Goal: Task Accomplishment & Management: Complete application form

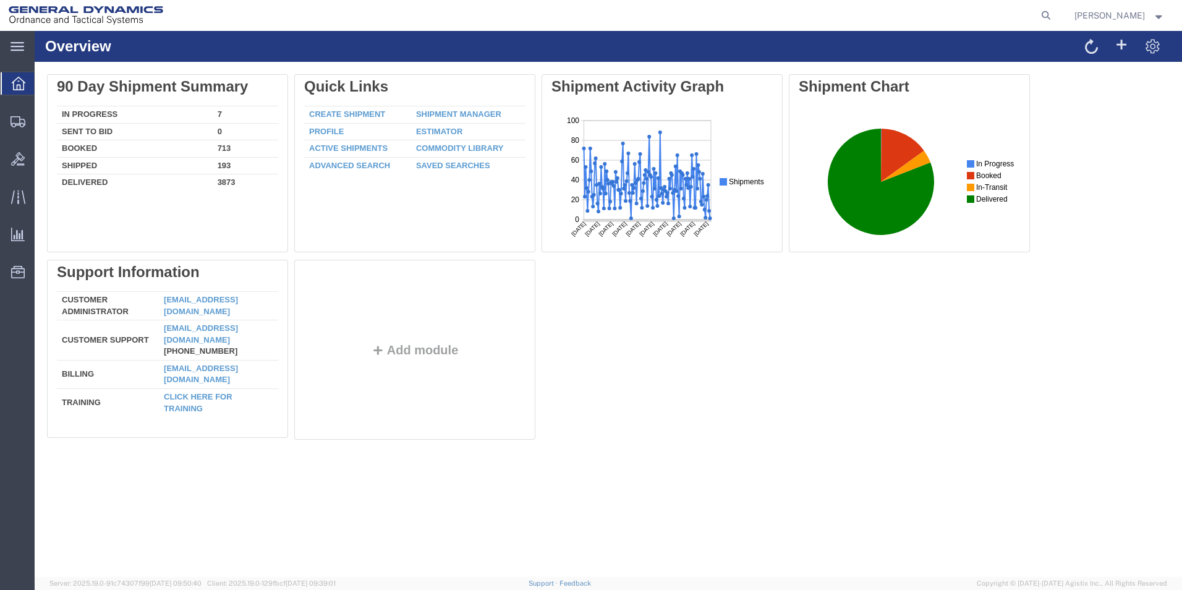
drag, startPoint x: 1060, startPoint y: 20, endPoint x: 1050, endPoint y: 20, distance: 9.9
click at [1055, 20] on icon at bounding box center [1045, 15] width 17 height 17
paste input "56795212"
type input "56795212"
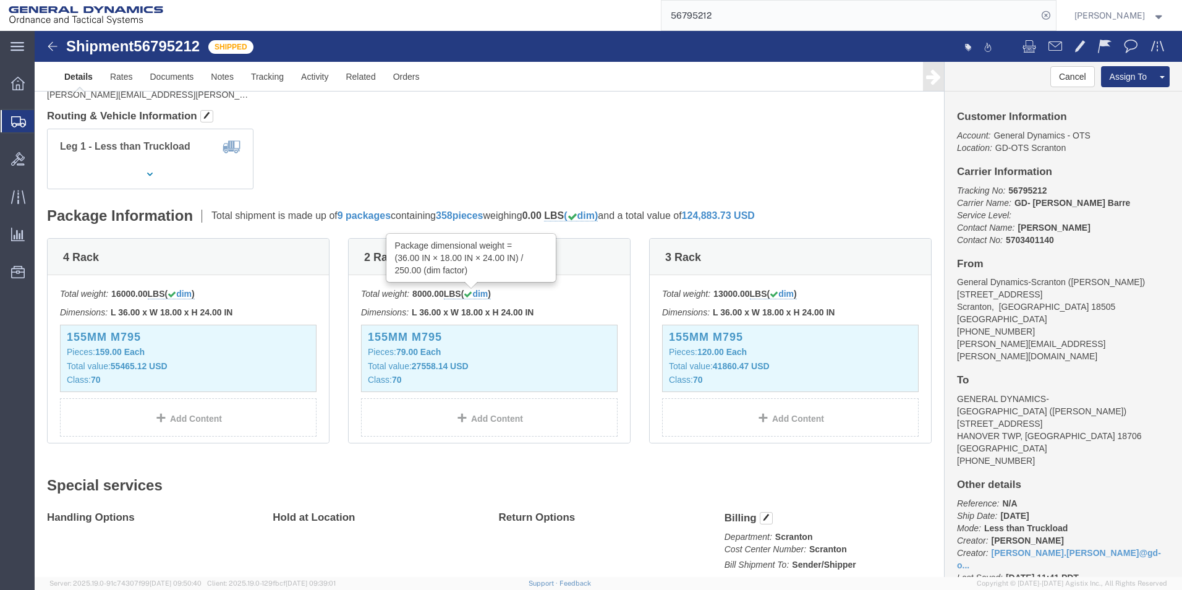
scroll to position [205, 0]
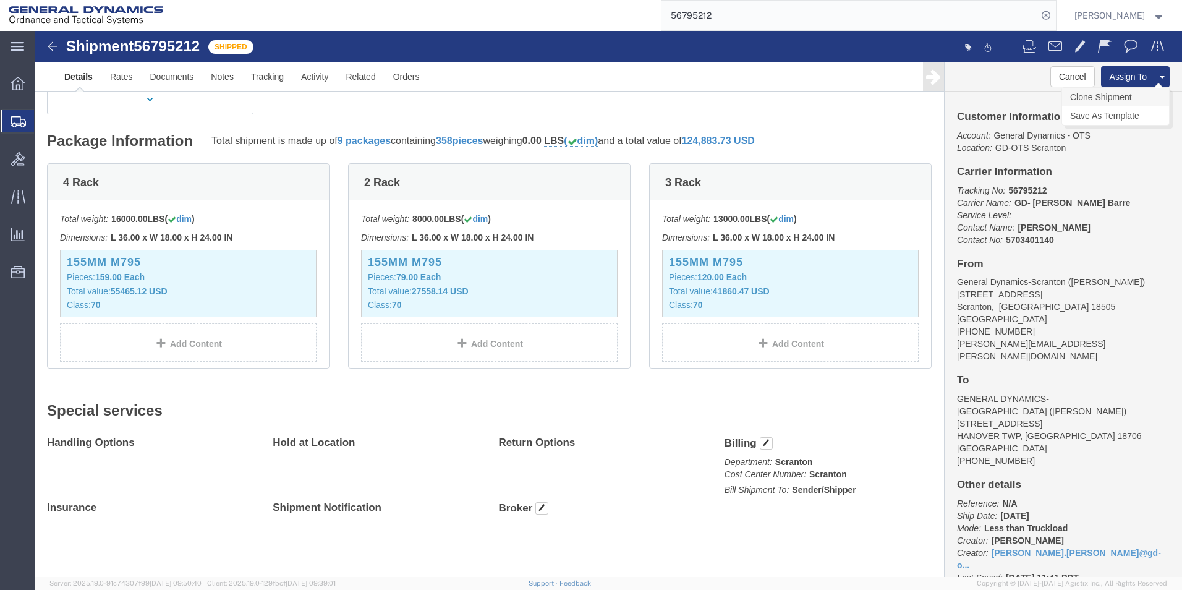
click link "Clone Shipment"
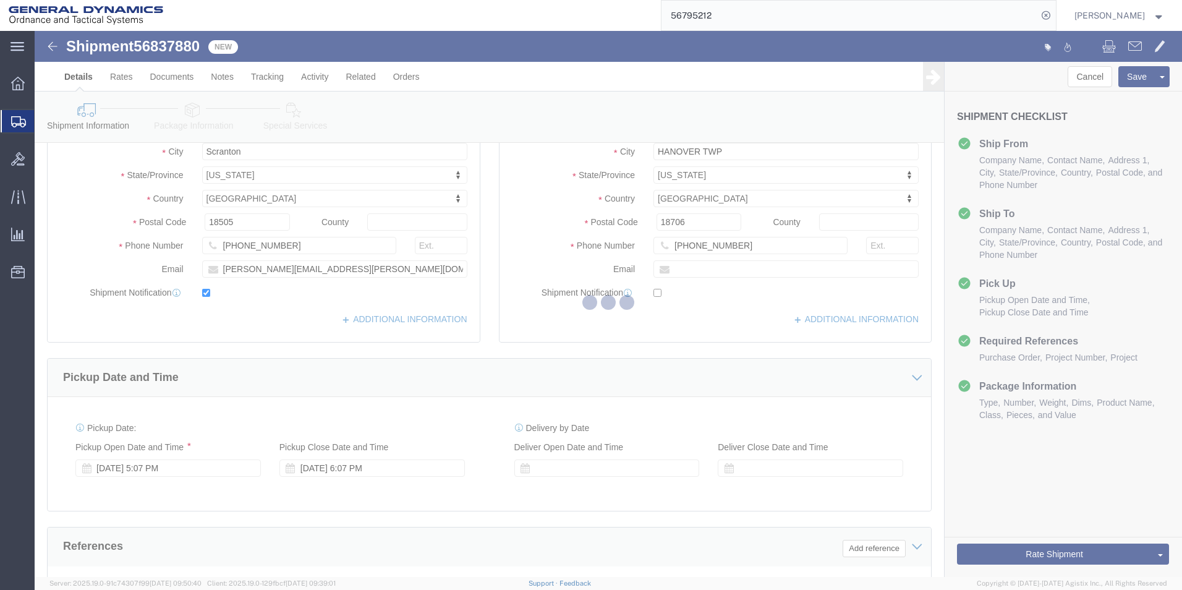
select select
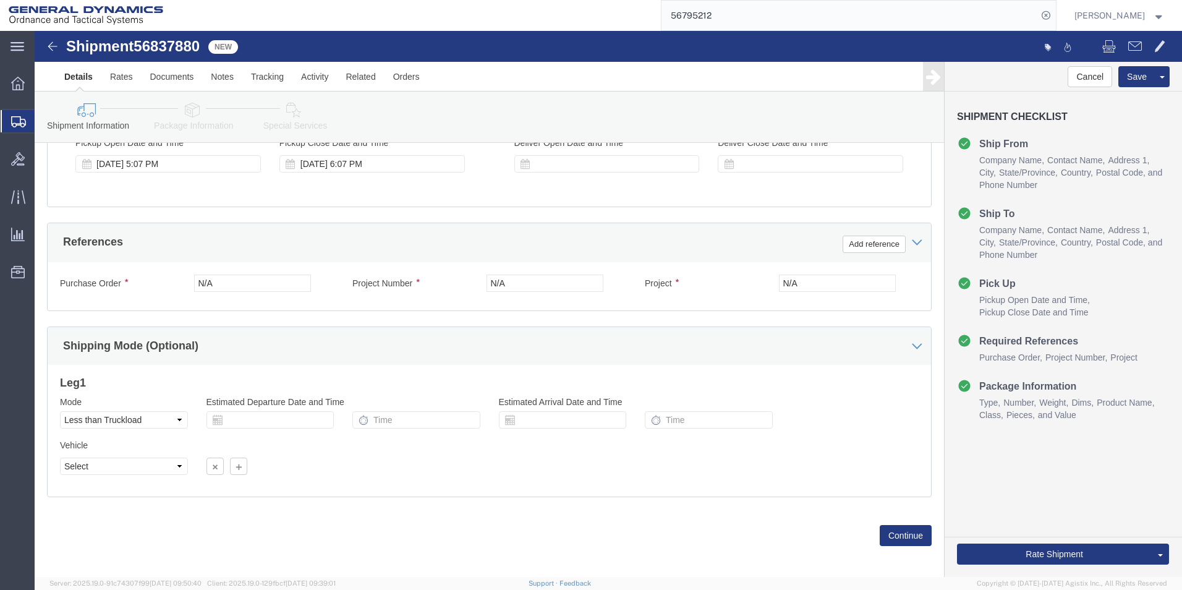
scroll to position [516, 0]
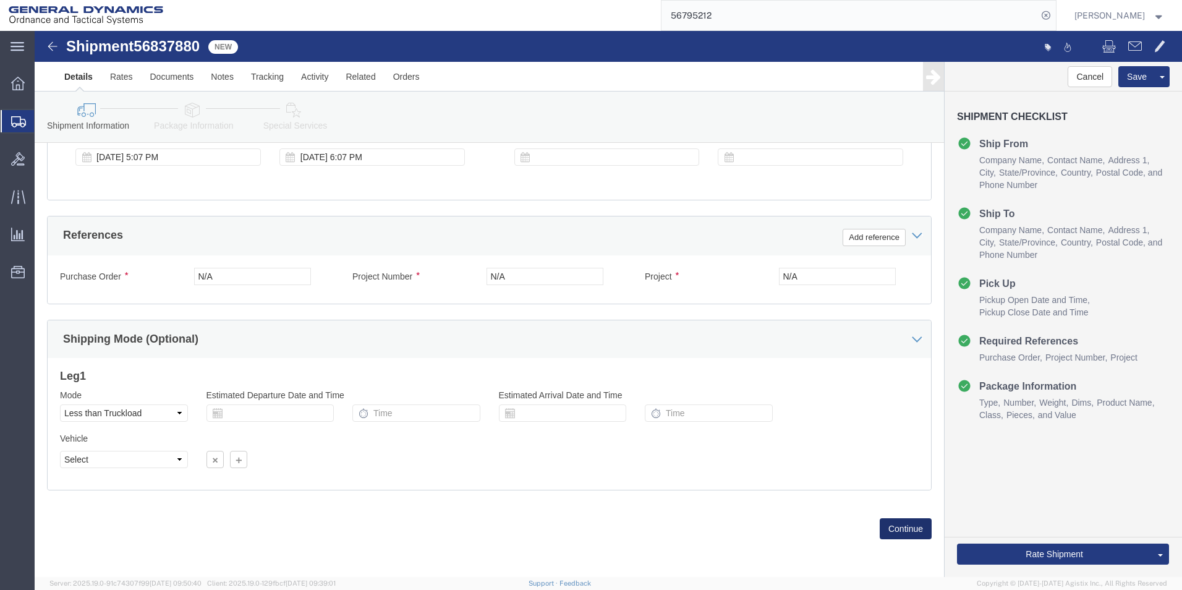
click button "Continue"
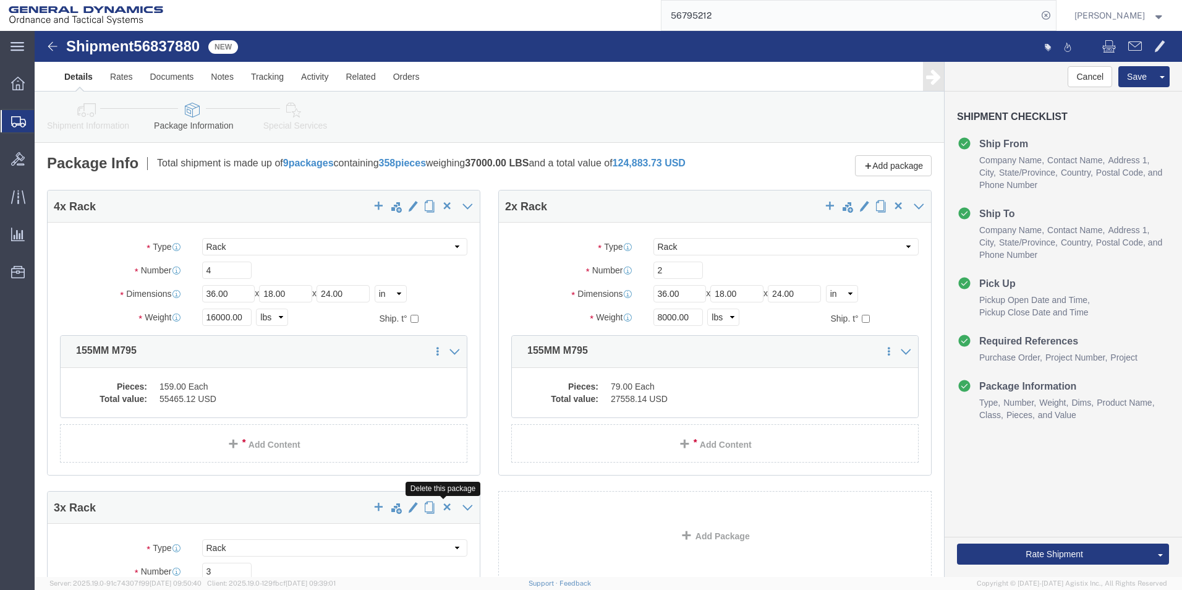
click span "button"
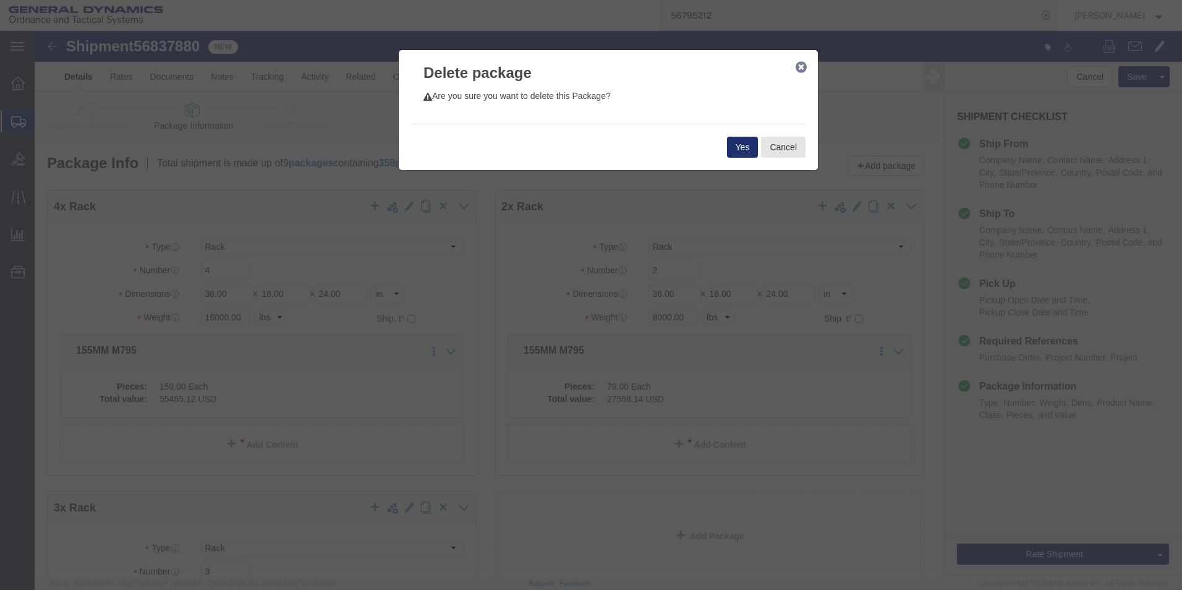
click button "Yes"
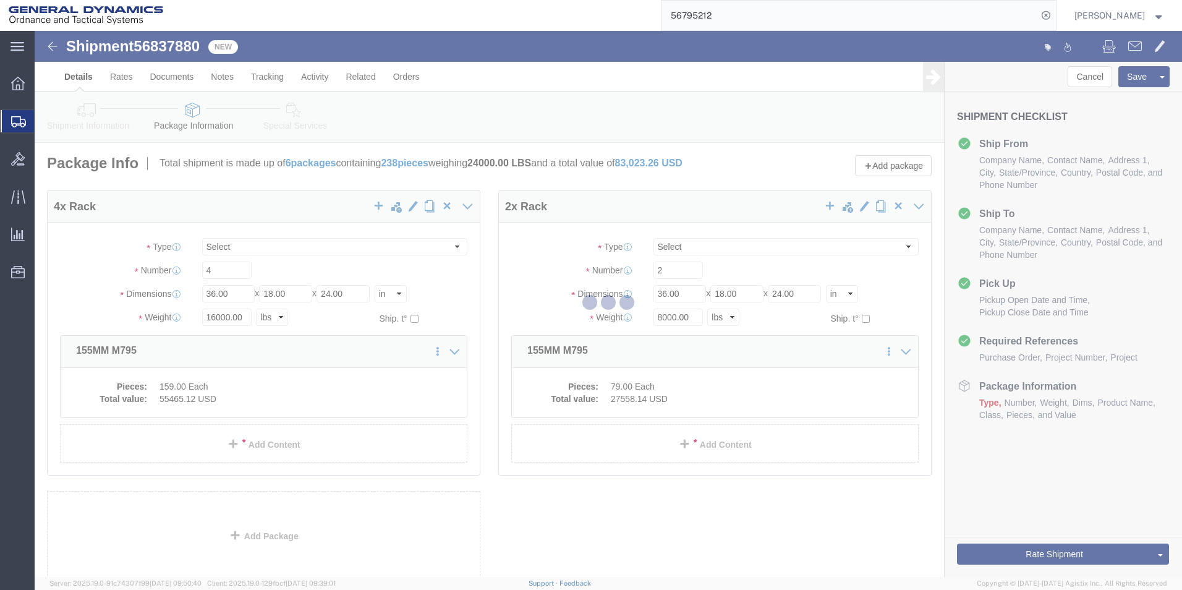
select select "RACK"
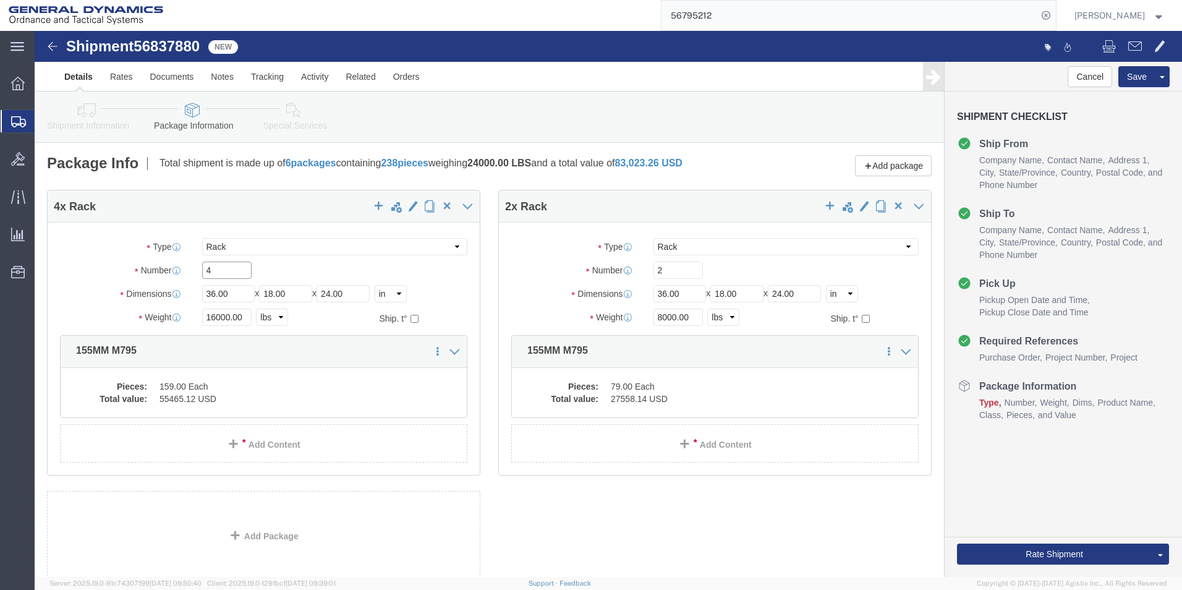
drag, startPoint x: 180, startPoint y: 250, endPoint x: 150, endPoint y: 252, distance: 30.3
click div "Number 4"
type input "1"
drag, startPoint x: 179, startPoint y: 292, endPoint x: 149, endPoint y: 295, distance: 29.8
click div "Weight 16000.00 Select kgs lbs Ship. t°"
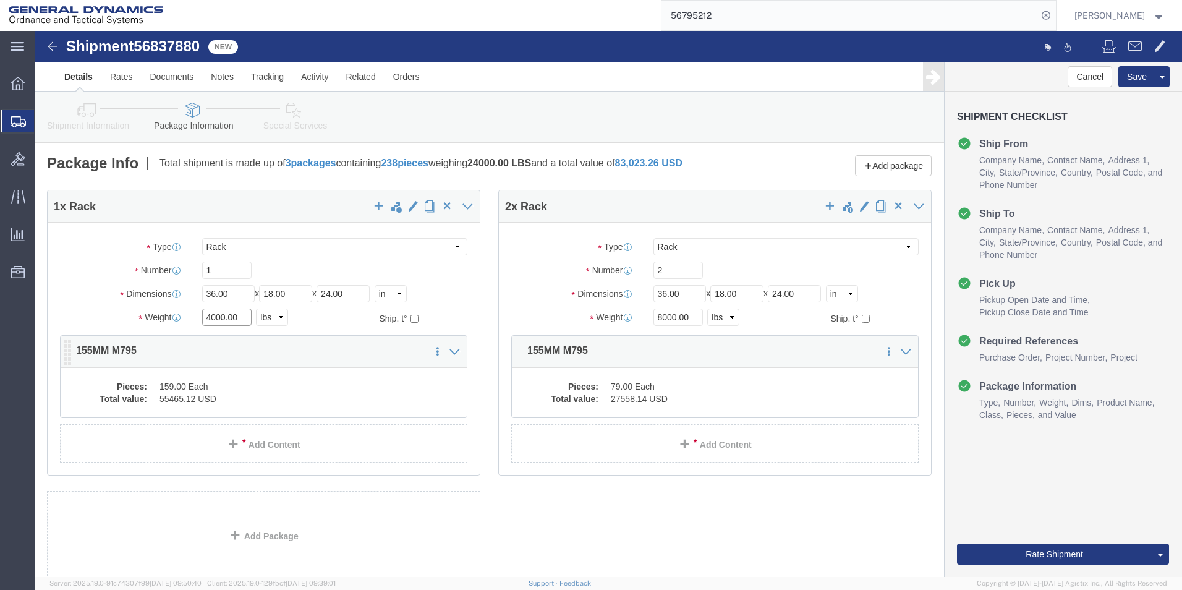
type input "4000.00"
click div "Pieces: 159.00 Each Total value: 55465.12 USD"
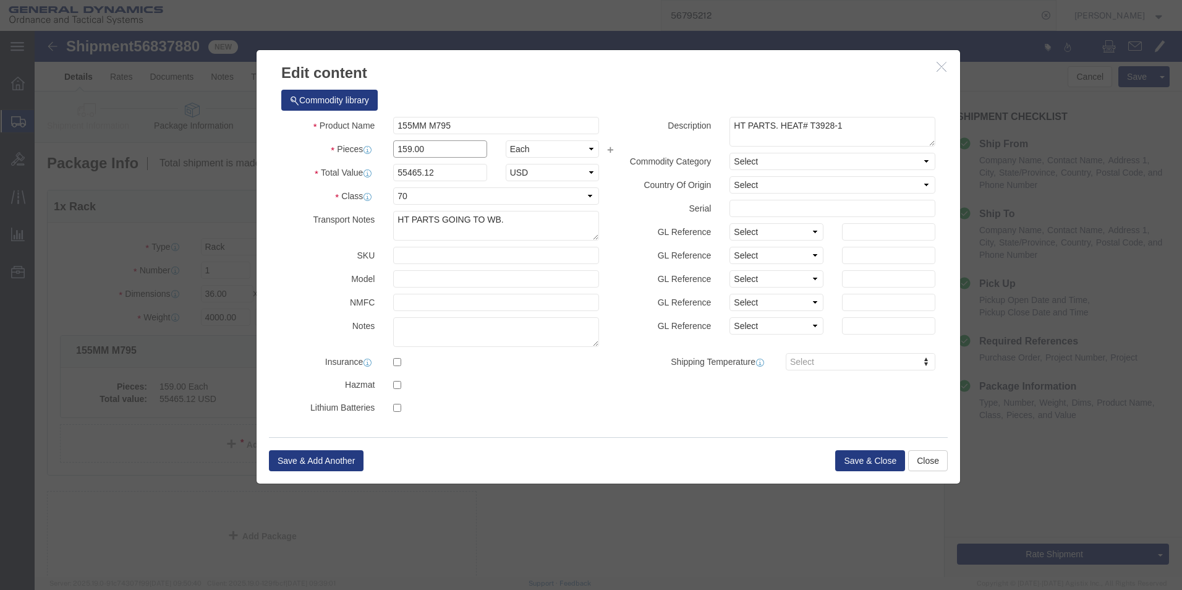
drag, startPoint x: 372, startPoint y: 122, endPoint x: 343, endPoint y: 122, distance: 29.1
click div "Pieces 159.00 Select Bag Barrels 100Board Feet Bottle Box Blister Pack Carats C…"
type input "40.00"
type input "13953.49"
drag, startPoint x: 796, startPoint y: 93, endPoint x: 776, endPoint y: 95, distance: 19.9
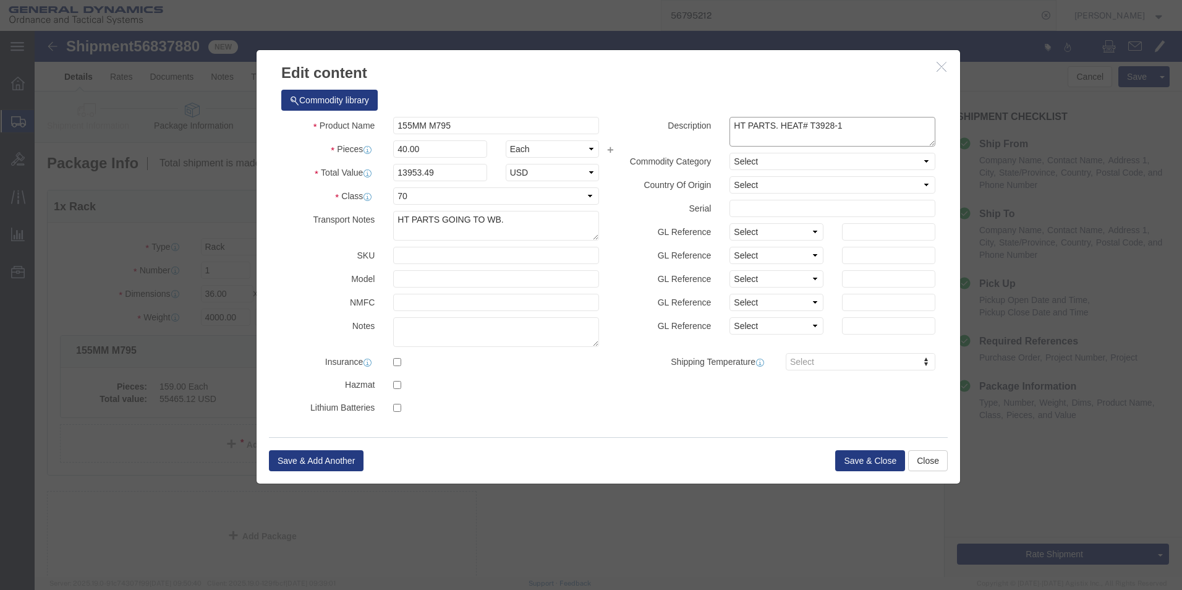
click textarea "HT PARTS. HEAT# T3928-1"
type textarea "HT PARTS. HEAT# T4263-1"
click button "Save & Close"
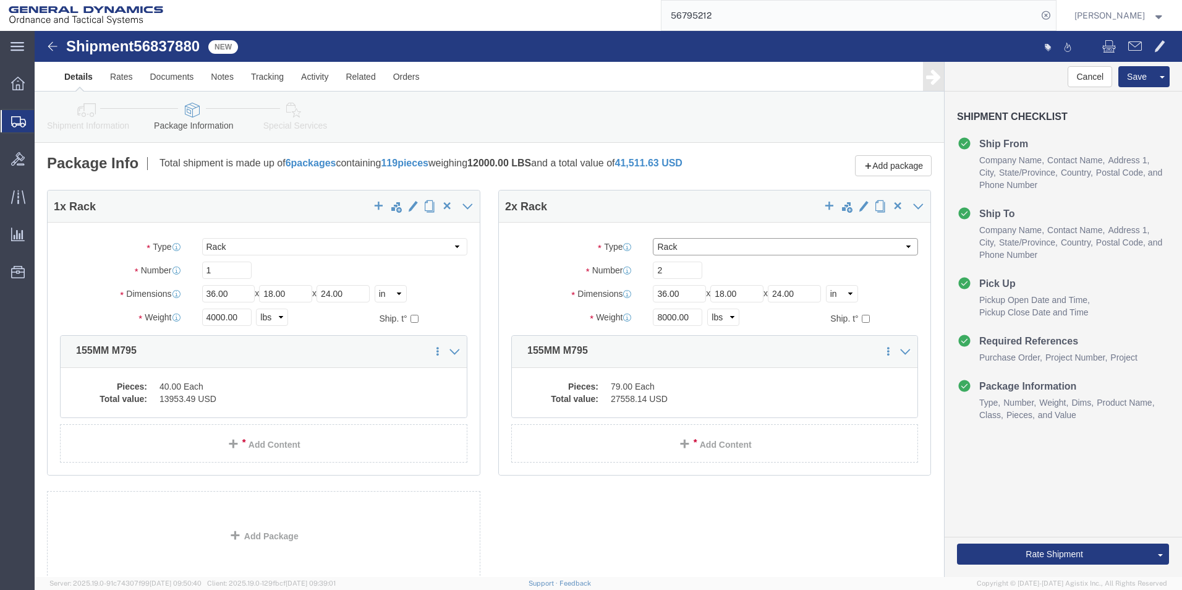
click select "Select Bale(s) Basket(s) Bolt(s) Bottle(s) Buckets Bulk Bundle(s) Can(s) Cardbo…"
select select "PSNS"
click select "Select Bale(s) Basket(s) Bolt(s) Bottle(s) Buckets Bulk Bundle(s) Can(s) Cardbo…"
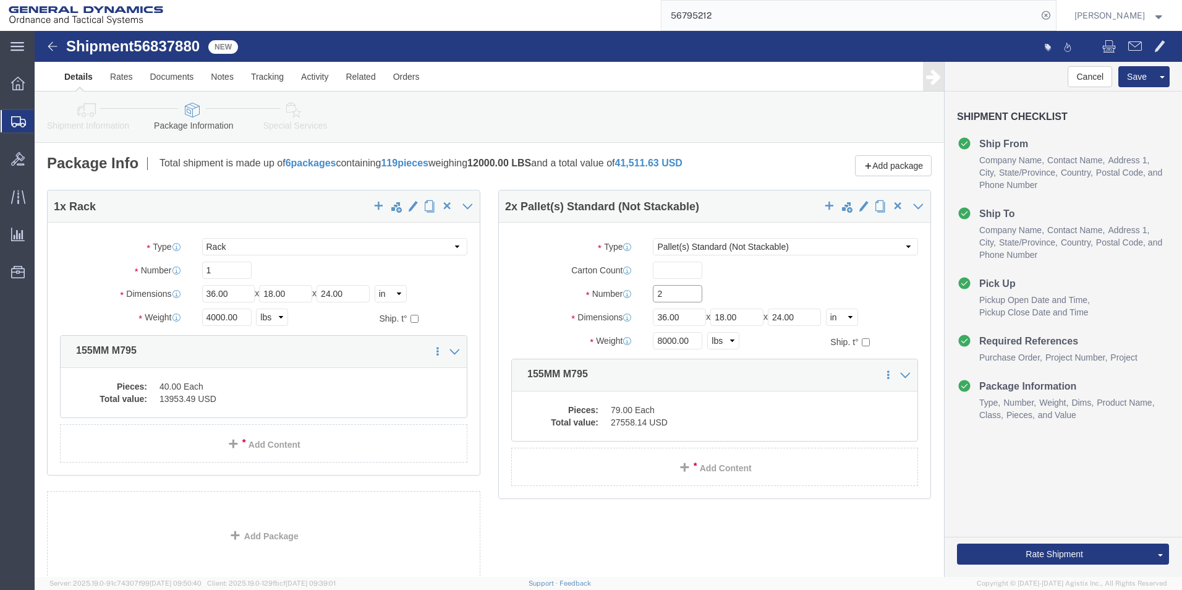
drag, startPoint x: 637, startPoint y: 274, endPoint x: 577, endPoint y: 273, distance: 60.0
click div "Number Number of packages of specified package type and dimensions 2"
type input "46"
drag, startPoint x: 627, startPoint y: 295, endPoint x: 616, endPoint y: 295, distance: 11.1
click input "36.00"
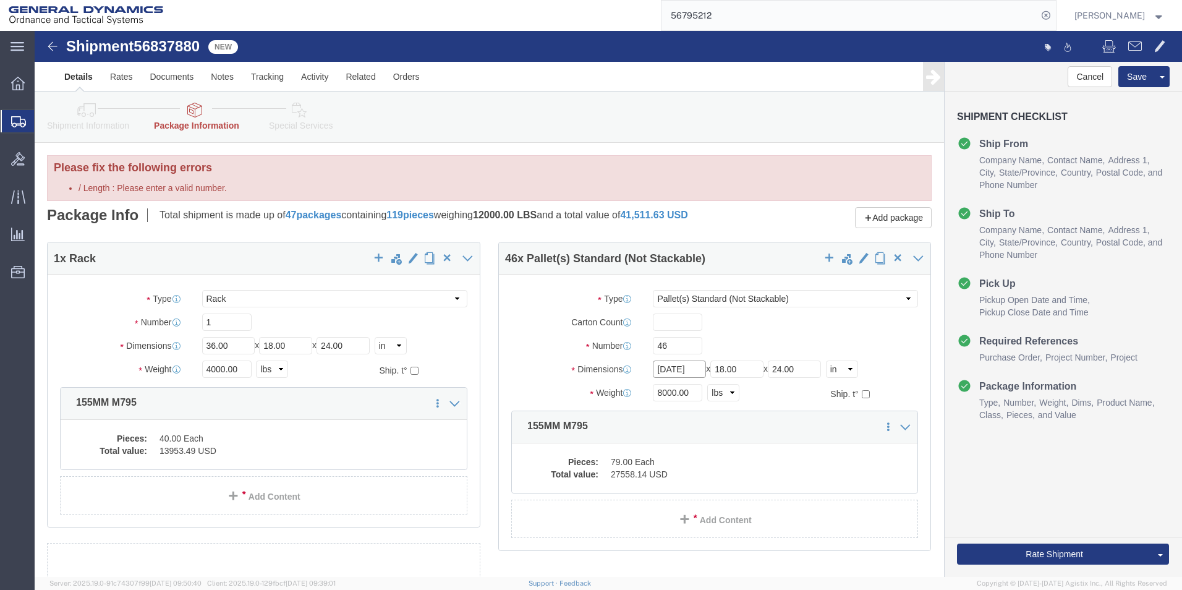
click input "[DATE]"
drag, startPoint x: 653, startPoint y: 349, endPoint x: 633, endPoint y: 347, distance: 19.8
click input "[DATE]"
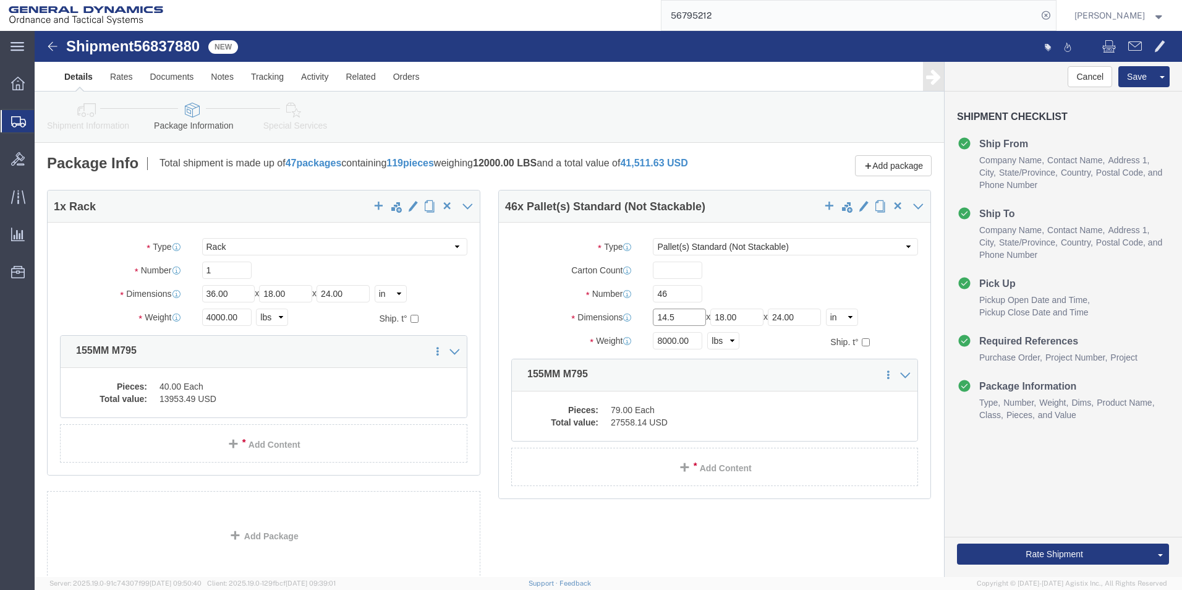
drag, startPoint x: 636, startPoint y: 299, endPoint x: 602, endPoint y: 303, distance: 34.3
click div "Dimensions Length 14.5 x Width 18.00 x Height 24.00 Select cm ft in"
type input "29"
type input "14.5"
drag, startPoint x: 764, startPoint y: 292, endPoint x: 731, endPoint y: 298, distance: 33.2
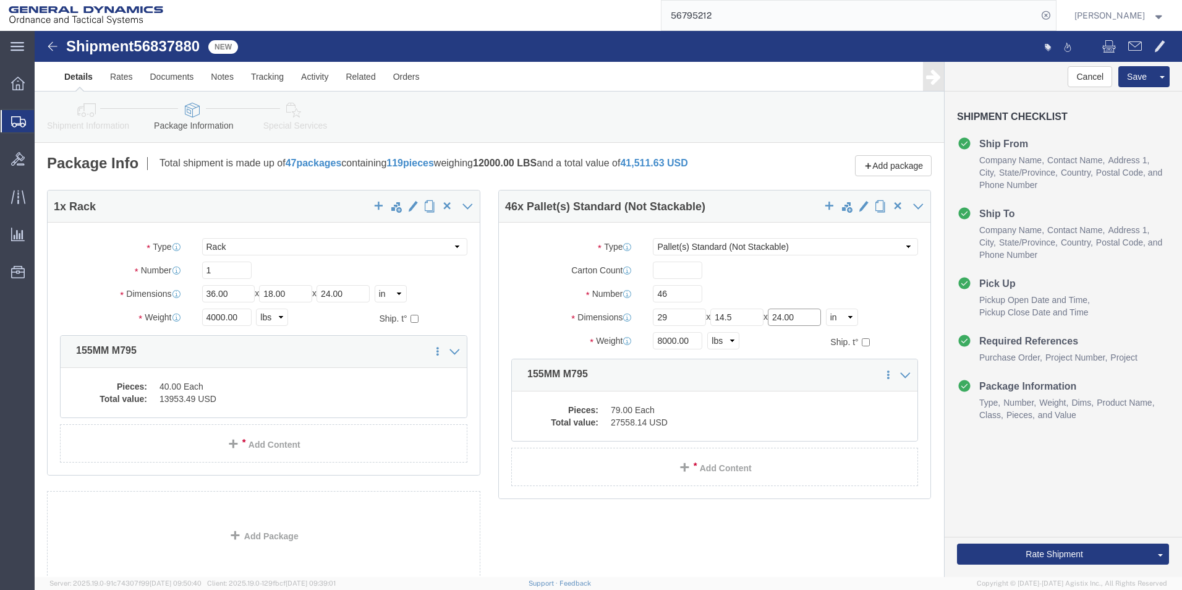
click div "Length 29 x Width 14.5 x Height 24.00 Select cm ft in"
type input "35.5"
drag, startPoint x: 636, startPoint y: 320, endPoint x: 602, endPoint y: 320, distance: 34.0
click div "Weight 8000.00 Select kgs lbs Ship. t°"
type input "32200.00"
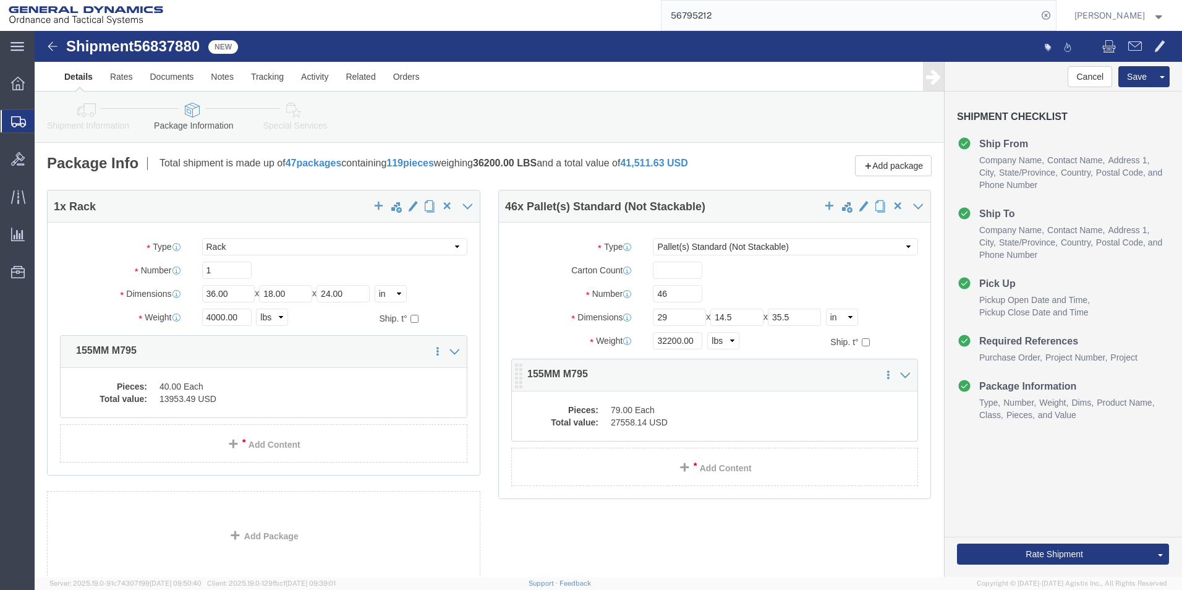
click dd "79.00 Each"
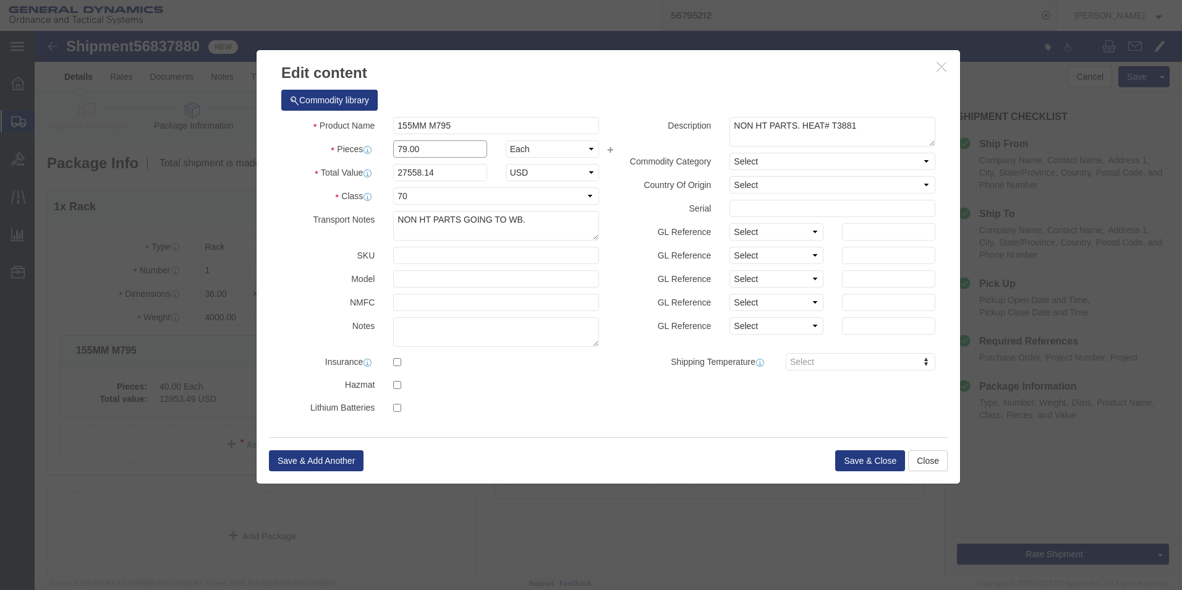
drag, startPoint x: 369, startPoint y: 121, endPoint x: 328, endPoint y: 121, distance: 40.8
click div "Pieces 79.00 Select Bag Barrels 100Board Feet Bottle Box Blister Pack Carats Ca…"
type input "368.00"
type input "128372.1"
drag, startPoint x: 391, startPoint y: 189, endPoint x: 335, endPoint y: 187, distance: 56.3
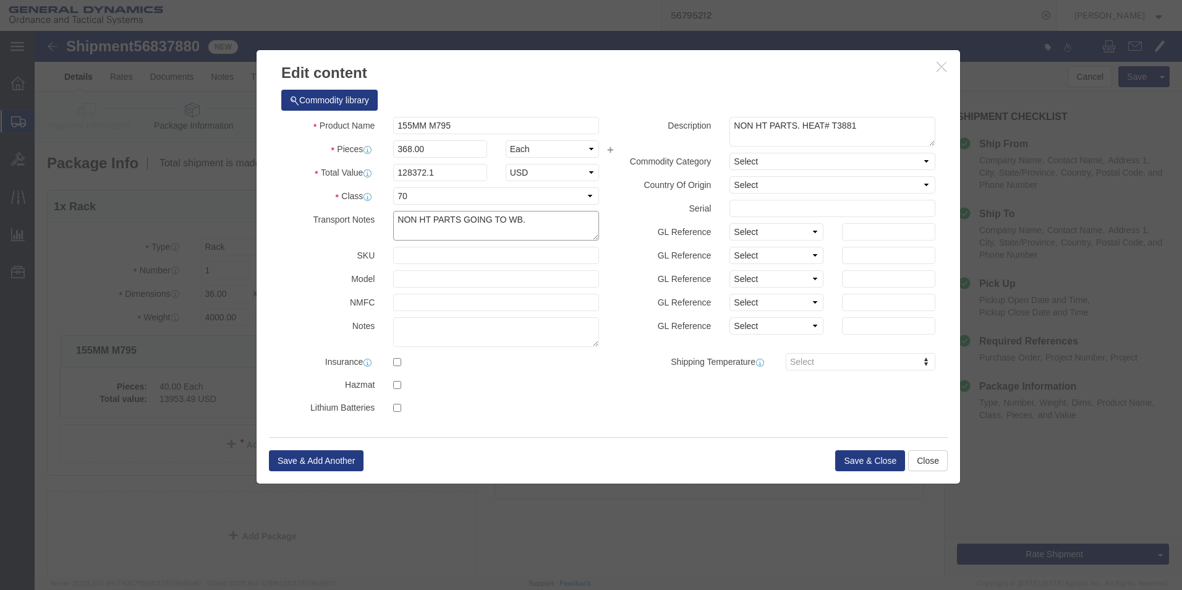
click div "Transport Notes NON HT PARTS GOING TO WB."
click textarea "NON HT PARTS GOING TO WB."
type textarea "PARTS GOING TO WB FOR BEAD BLASTING."
drag, startPoint x: 803, startPoint y: 95, endPoint x: 691, endPoint y: 99, distance: 112.0
click textarea "NON HT PARTS. HEAT# T3881"
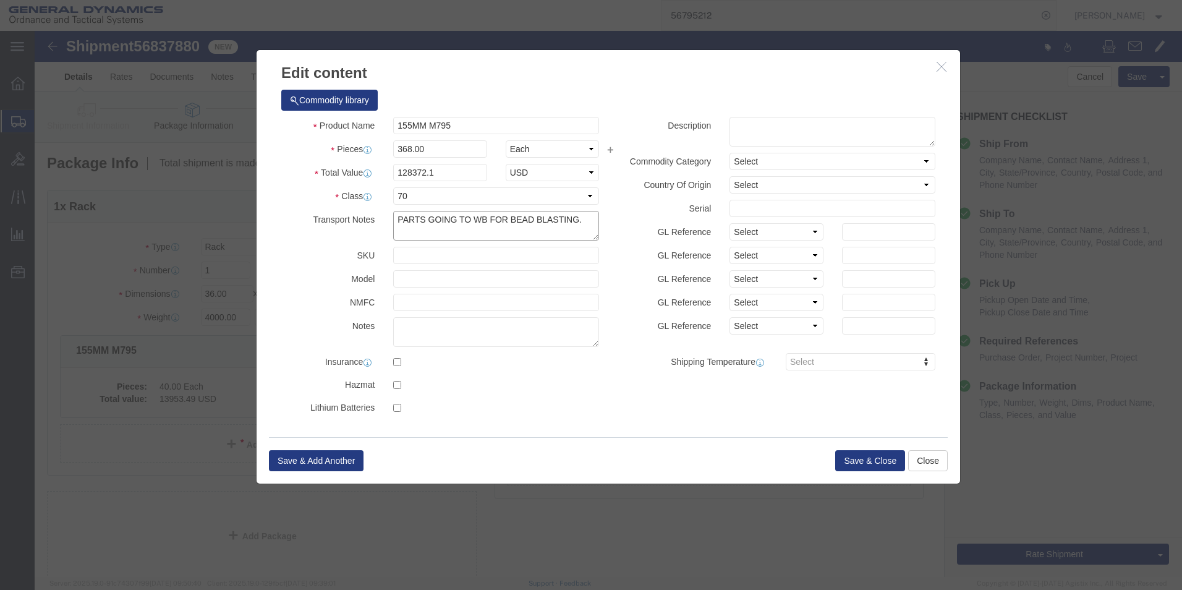
drag, startPoint x: 542, startPoint y: 188, endPoint x: 326, endPoint y: 186, distance: 215.8
click div "Transport Notes NON HT PARTS GOING TO WB."
click textarea "NON HT PARTS. HEAT# T3881"
paste textarea "PARTS GOING TO WB FOR BEAD BLASTING"
type textarea "PARTS GOING TO WB FOR BEAD BLASTING"
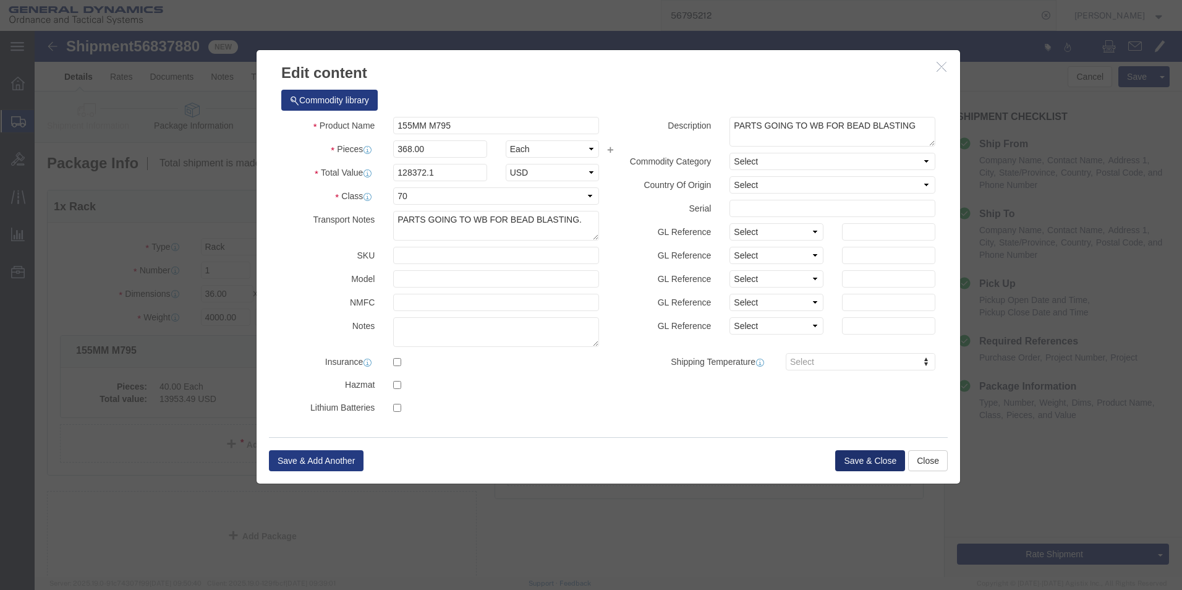
click button "Save & Close"
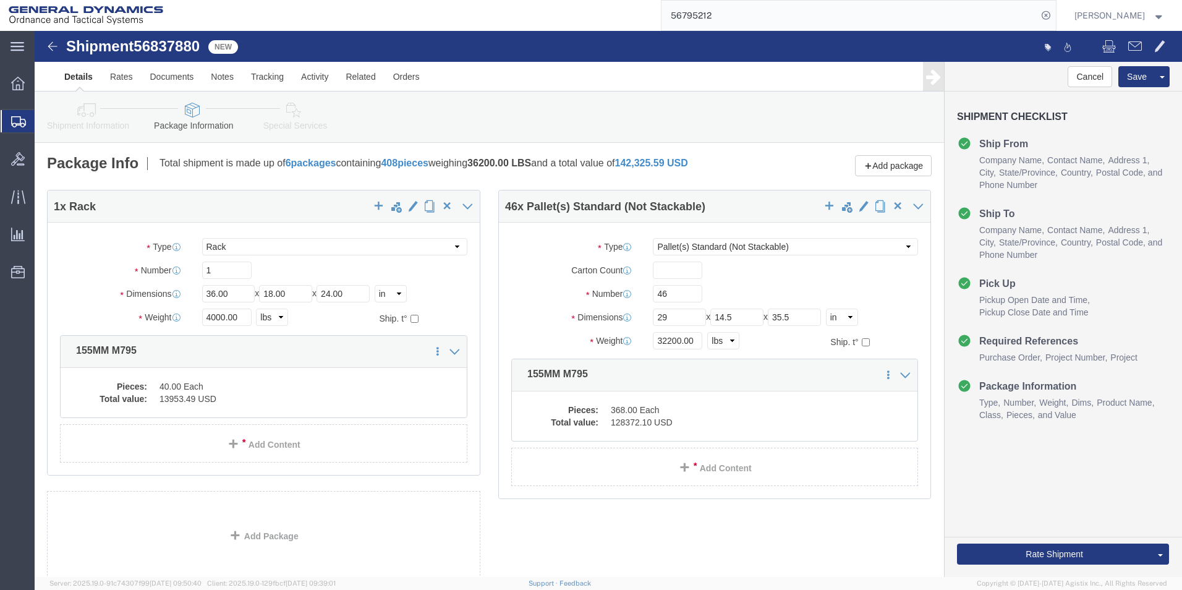
scroll to position [91, 0]
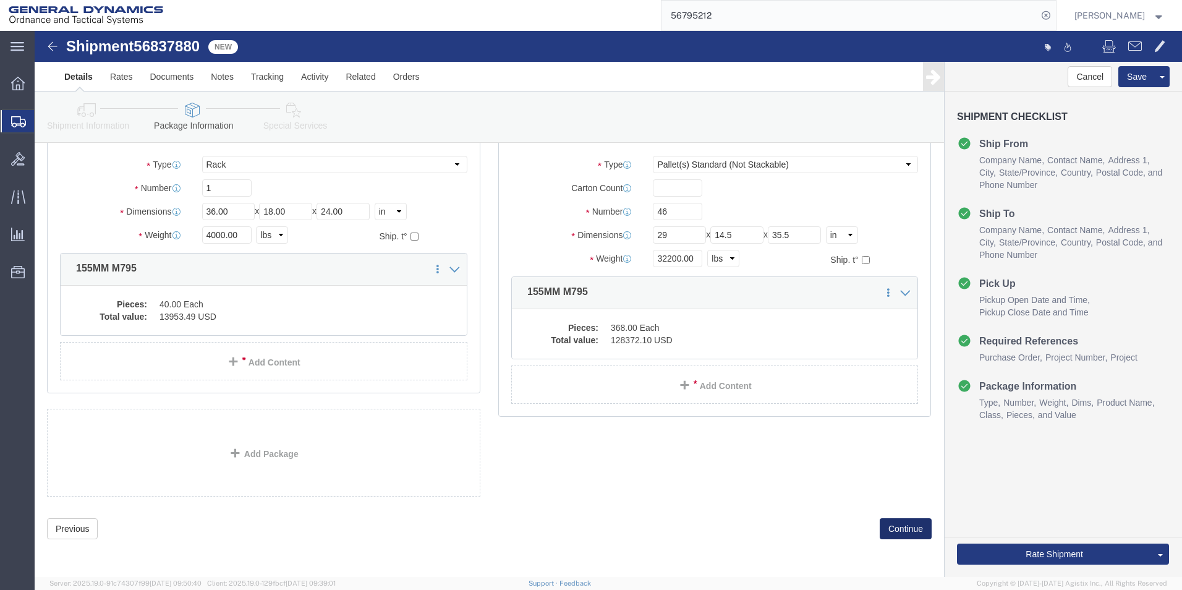
click button "Continue"
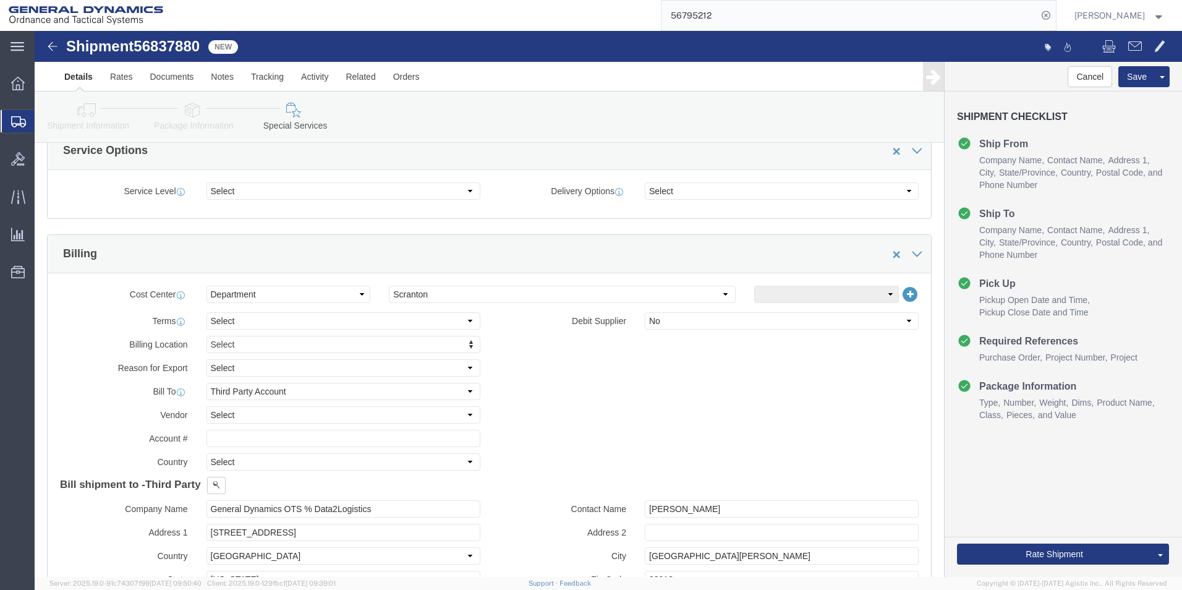
scroll to position [524, 0]
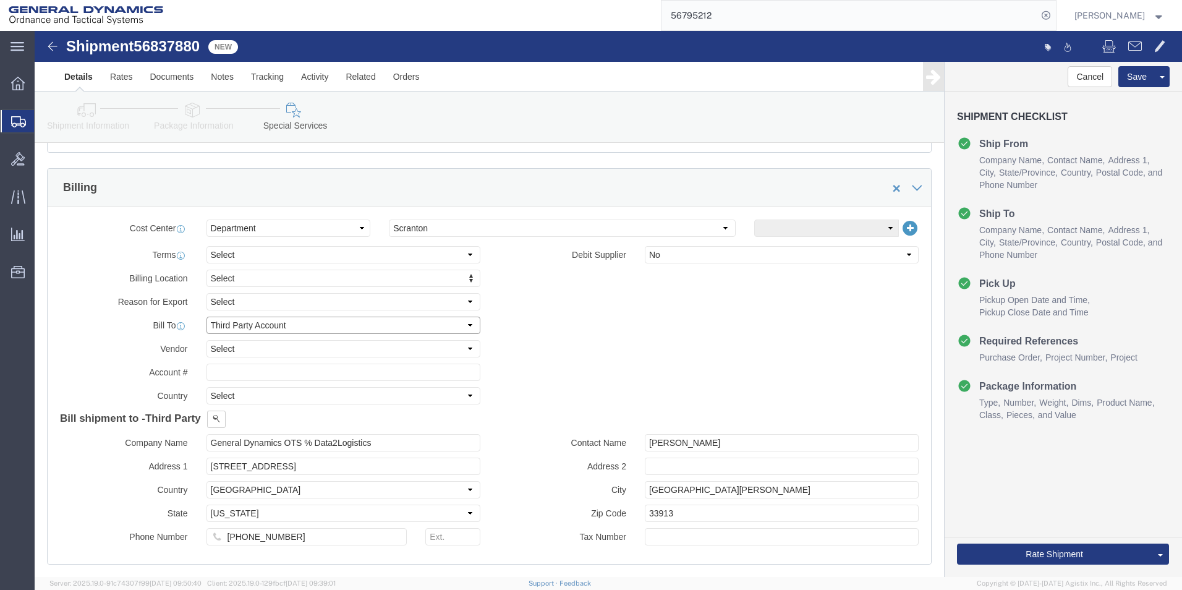
click select "Select Recipient Account Sender/Shipper Third Party Account"
select select "SHIP"
click select "Select Recipient Account Sender/Shipper Third Party Account"
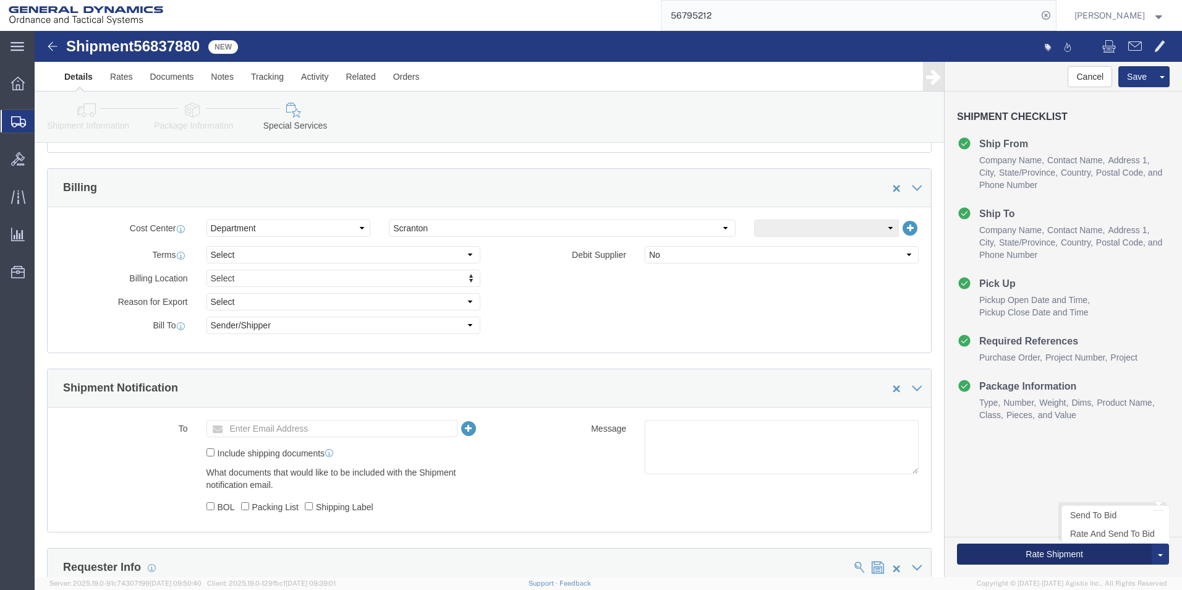
click button "Rate Shipment"
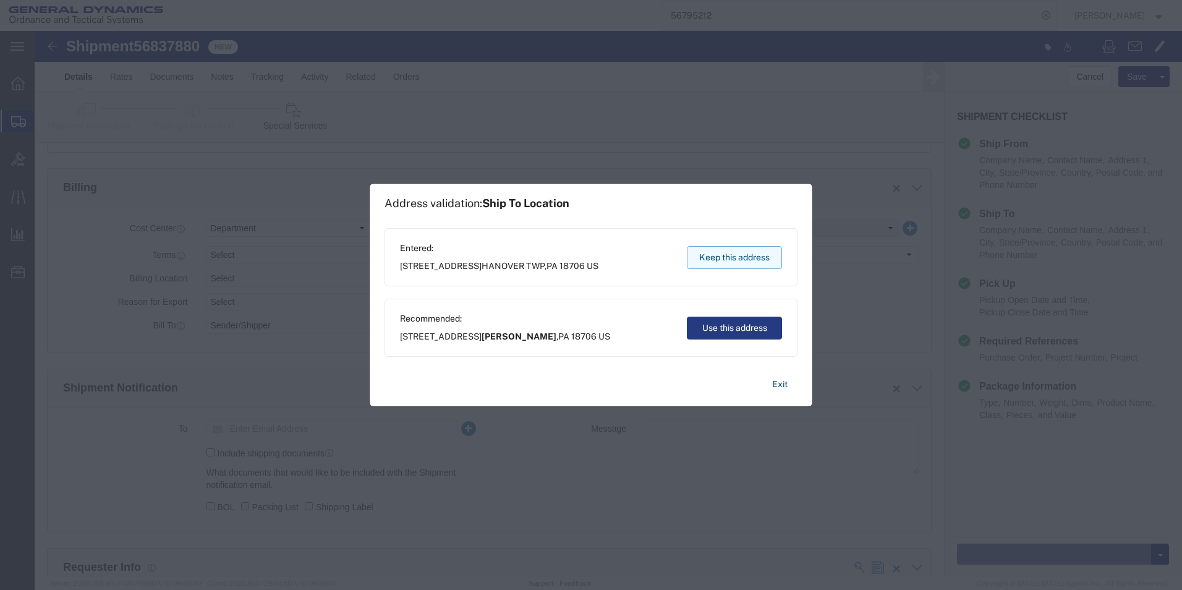
click at [709, 263] on button "Keep this address" at bounding box center [734, 257] width 95 height 23
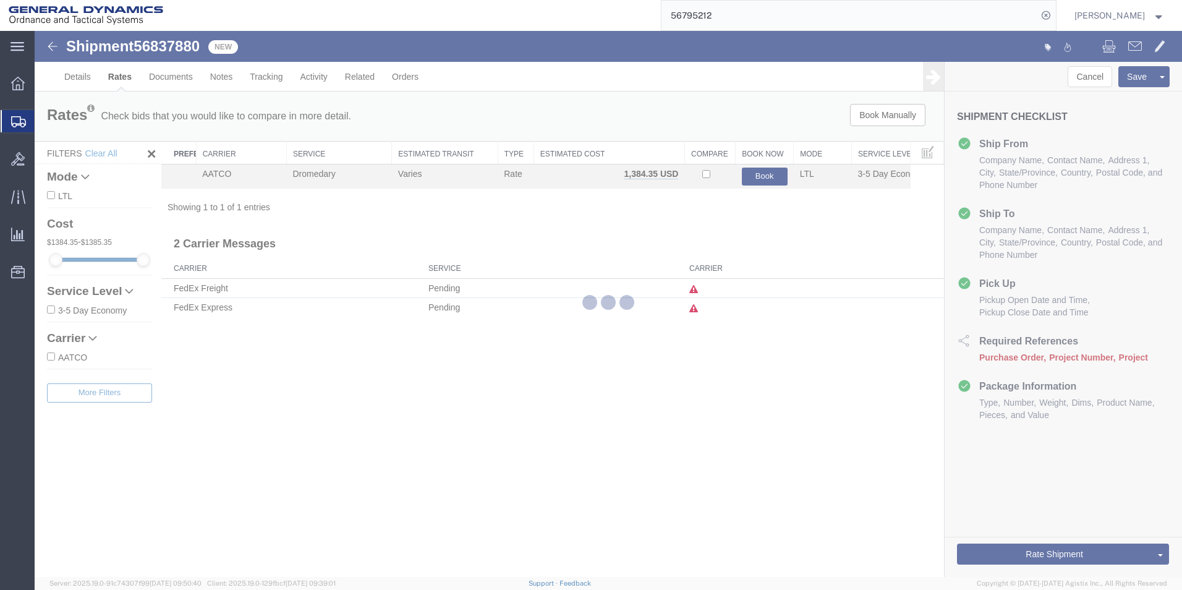
scroll to position [0, 0]
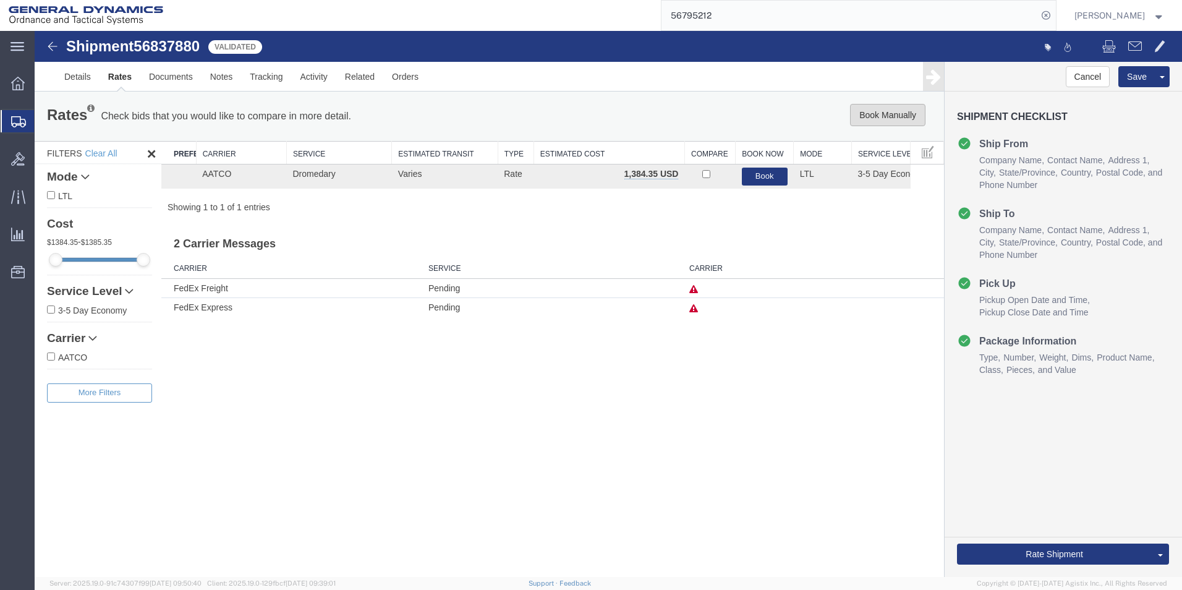
click at [887, 109] on button "Book Manually" at bounding box center [887, 115] width 75 height 22
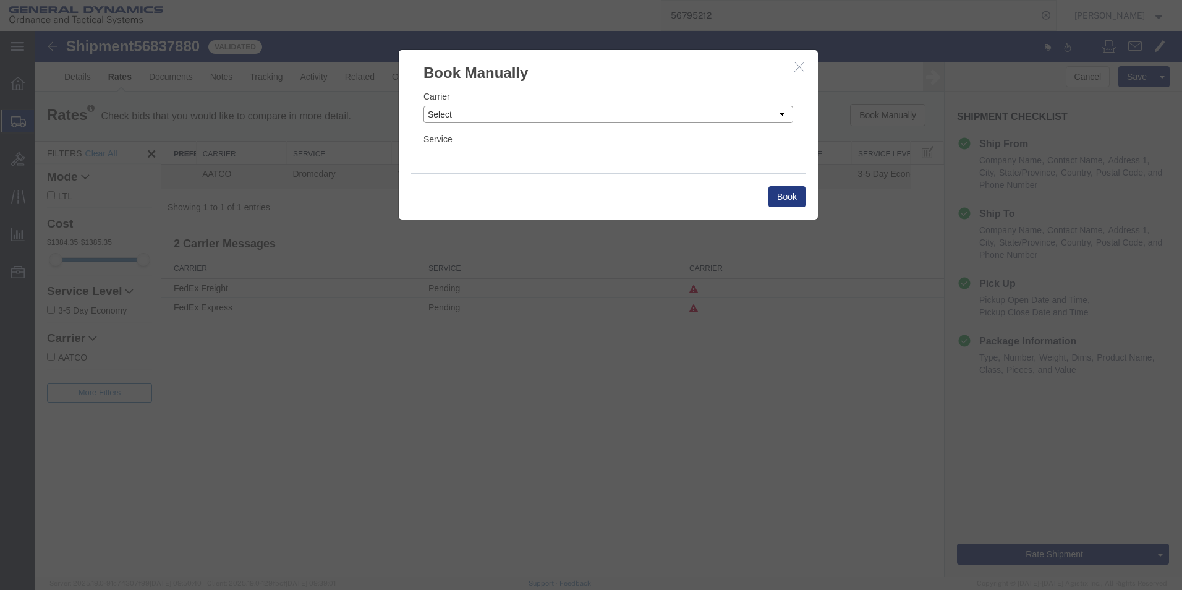
click at [550, 114] on select "Select Add New Carrier (and default service) AATCO Advanced Fluid Systems Airga…" at bounding box center [609, 114] width 370 height 17
select select "16394"
click at [424, 106] on select "Select Add New Carrier (and default service) AATCO Advanced Fluid Systems Airga…" at bounding box center [609, 114] width 370 height 17
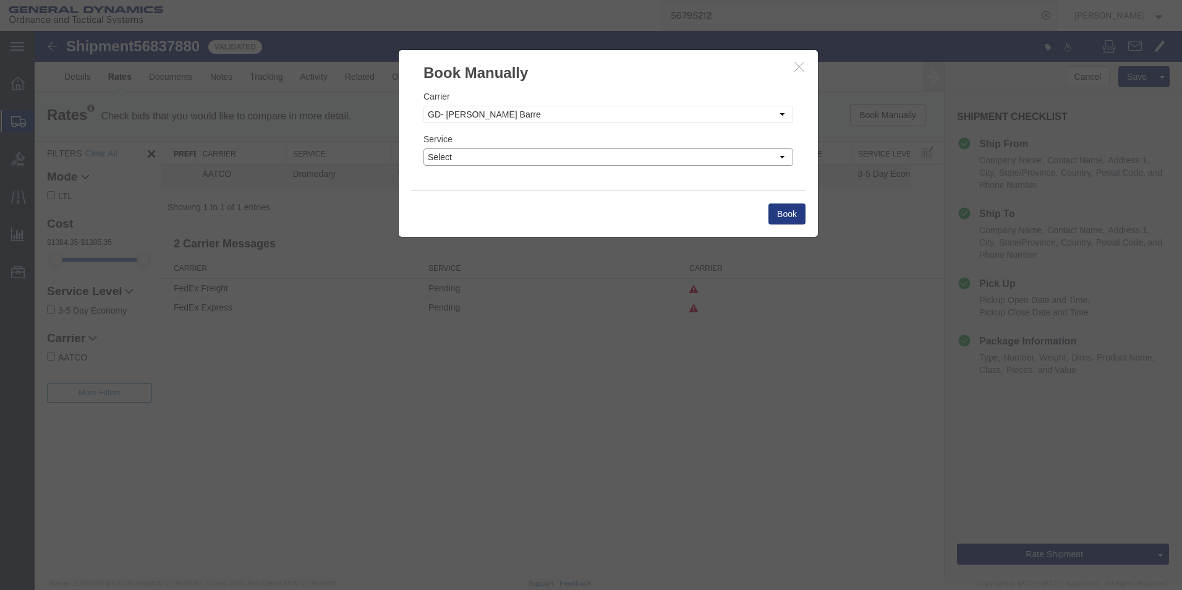
click at [517, 153] on select "Select" at bounding box center [609, 156] width 370 height 17
select select "32203"
click at [424, 148] on select "Select" at bounding box center [609, 156] width 370 height 17
click at [773, 208] on button "Book" at bounding box center [787, 213] width 37 height 21
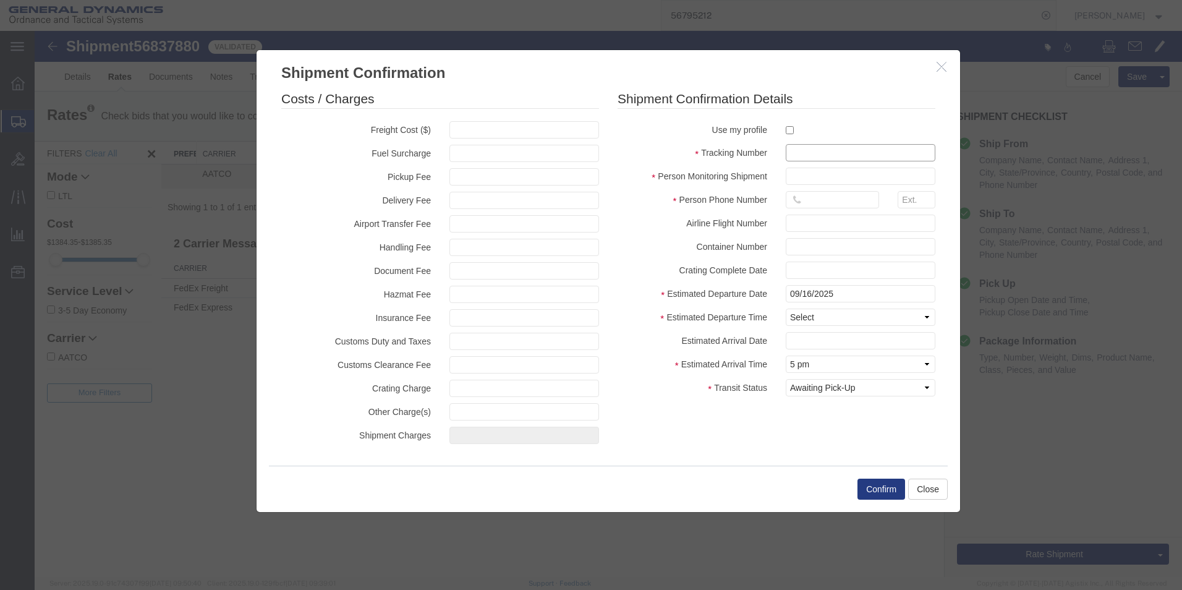
click at [806, 152] on input "text" at bounding box center [861, 152] width 150 height 17
type input "6"
type input "56837880"
type input "[PERSON_NAME]"
type input "5703401140"
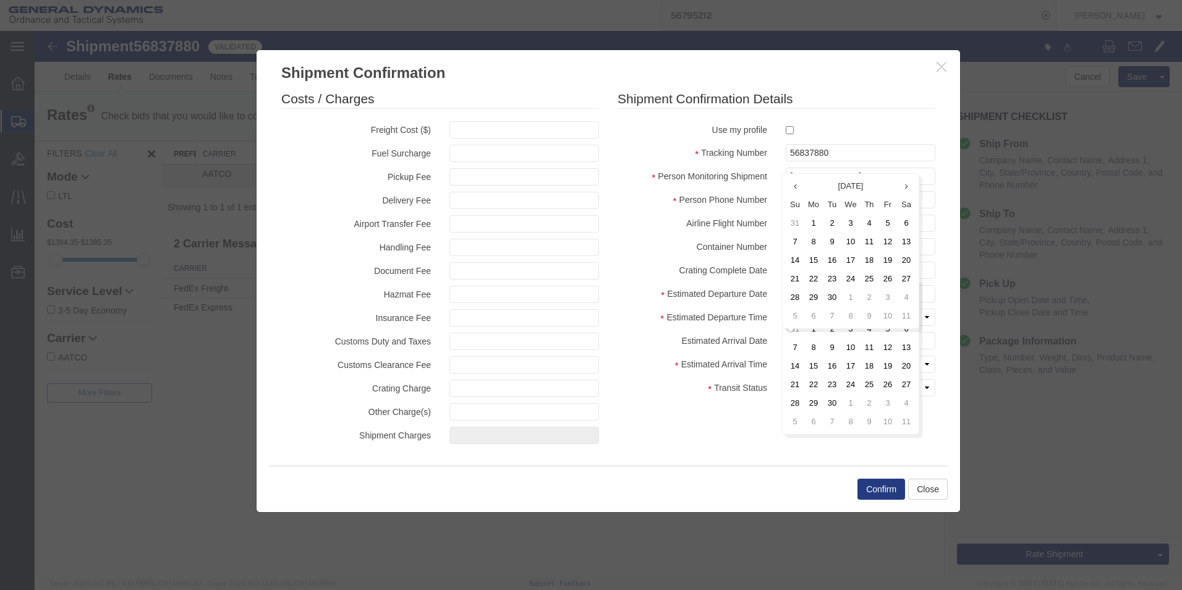
click at [742, 359] on label "Estimated Arrival Time" at bounding box center [692, 363] width 168 height 15
click at [805, 317] on select "Select Midnight 1 am 2 am 3 am 4 am 5 am 6 am 7 am 8 am 9 am 10 am 11 am 12 Noo…" at bounding box center [861, 317] width 150 height 17
select select "1400"
click at [786, 309] on select "Select Midnight 1 am 2 am 3 am 4 am 5 am 6 am 7 am 8 am 9 am 10 am 11 am 12 Noo…" at bounding box center [861, 317] width 150 height 17
click at [817, 396] on select "Select Arrival Notice Available Arrival Notice Imported Arrive at Delivery Loca…" at bounding box center [861, 387] width 150 height 17
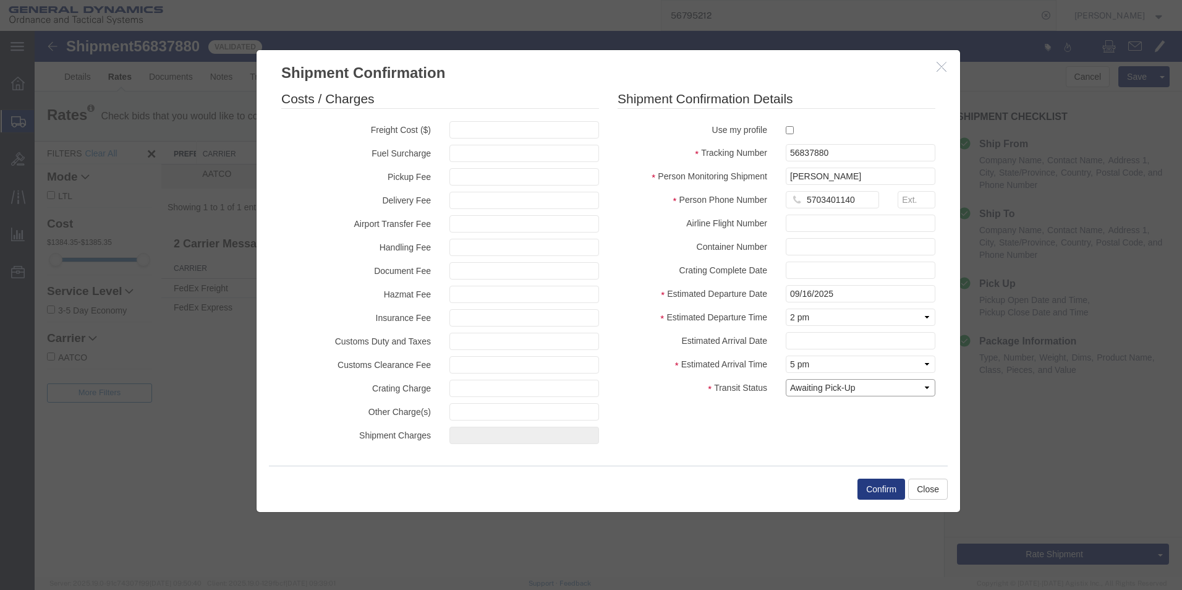
select select "PICKEDUP"
click at [786, 379] on select "Select Arrival Notice Available Arrival Notice Imported Arrive at Delivery Loca…" at bounding box center [861, 387] width 150 height 17
click at [884, 481] on button "Confirm" at bounding box center [882, 489] width 48 height 21
